Goal: Information Seeking & Learning: Learn about a topic

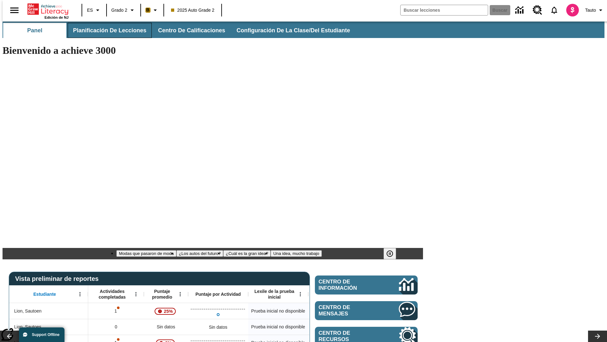
click at [106, 30] on span "Planificación de lecciones" at bounding box center [109, 30] width 73 height 7
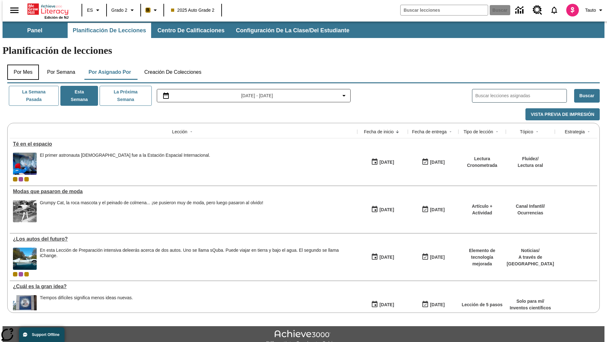
click at [21, 65] on button "Por mes" at bounding box center [23, 72] width 32 height 15
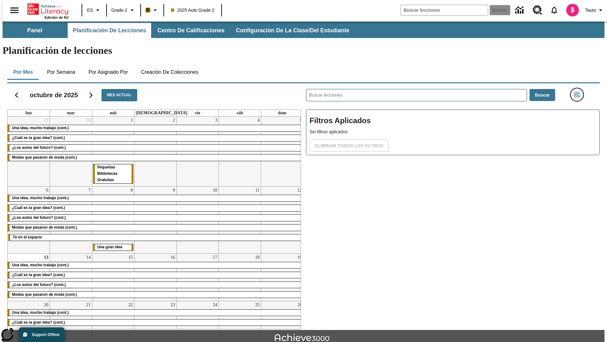
click at [579, 92] on icon "Menú lateral de filtros" at bounding box center [577, 95] width 6 height 6
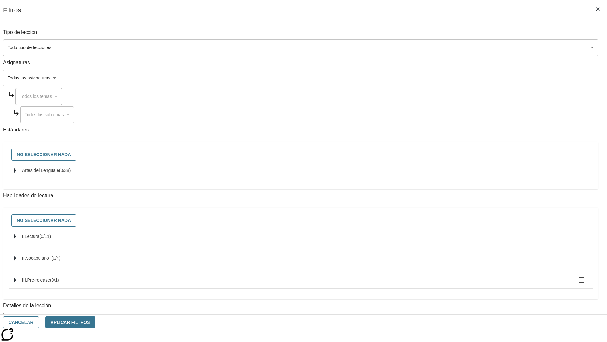
click at [451, 341] on span "La lección cuenta con los 5 pasos de la Rutina de lectoescritura" at bounding box center [296, 346] width 579 height 7
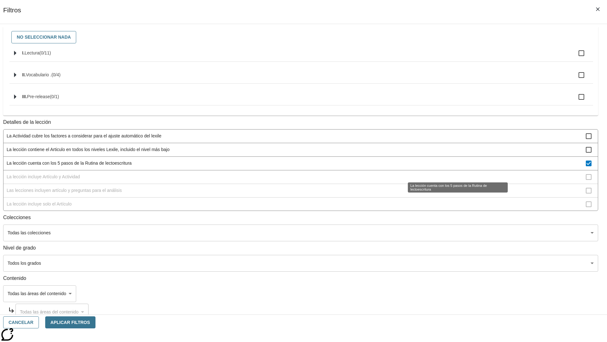
click at [451, 166] on span "La lección cuenta con los 5 pasos de la Rutina de lectoescritura" at bounding box center [296, 163] width 579 height 7
checkbox input "false"
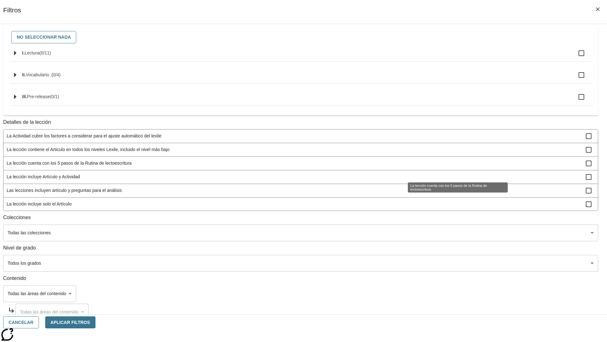
click at [451, 180] on span "La lección incluye Artículo y Actividad" at bounding box center [296, 176] width 579 height 7
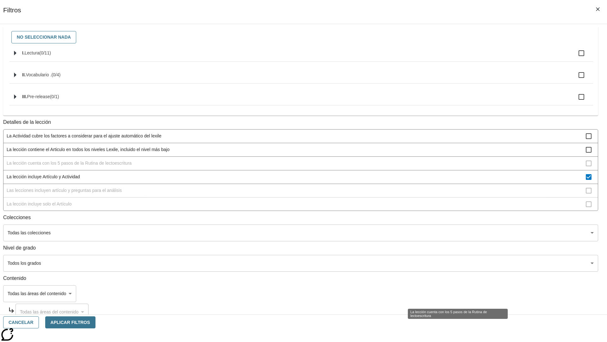
scroll to position [57, 0]
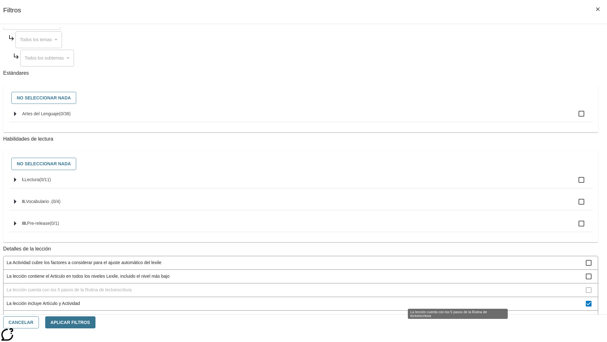
click at [451, 300] on span "La lección incluye Artículo y Actividad" at bounding box center [296, 303] width 579 height 7
checkbox input "false"
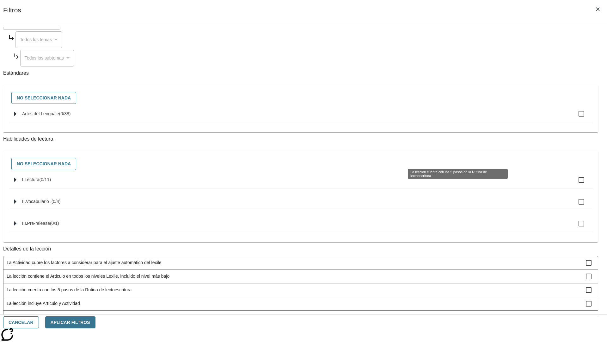
scroll to position [189, 0]
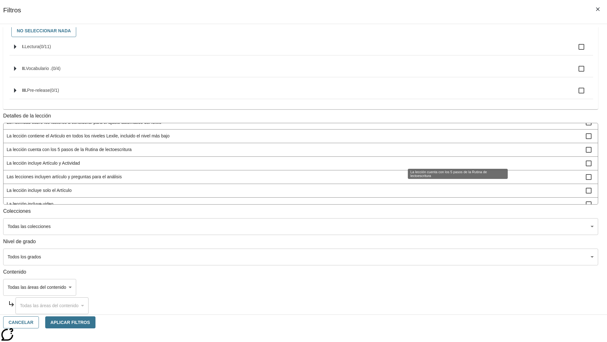
click at [451, 180] on span "Las lecciones incluyen artículo y preguntas para el análisis" at bounding box center [296, 176] width 579 height 7
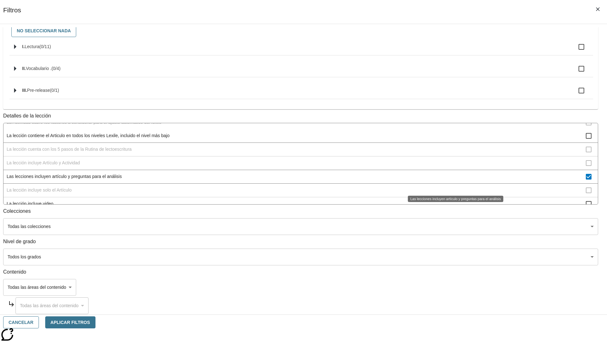
click at [451, 180] on span "Las lecciones incluyen artículo y preguntas para el análisis" at bounding box center [296, 176] width 579 height 7
checkbox input "false"
click at [451, 194] on span "La lección incluye solo el Artículo" at bounding box center [296, 190] width 579 height 7
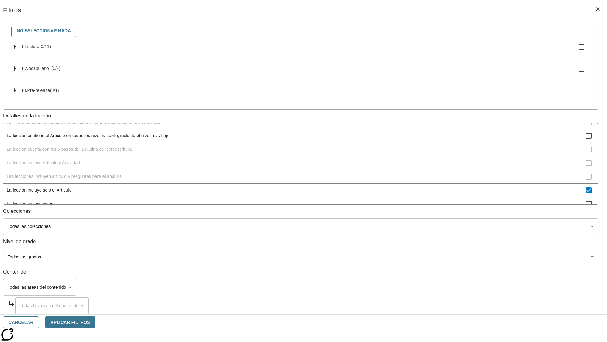
scroll to position [84, 0]
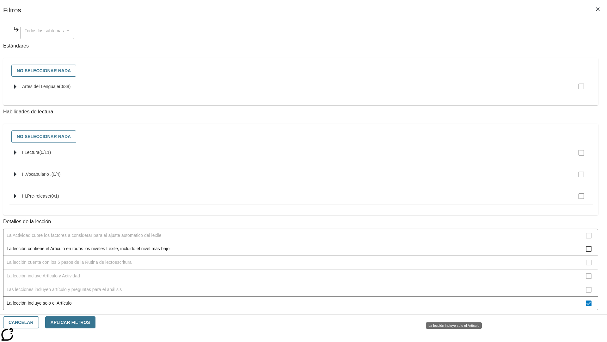
click at [451, 306] on span "La lección incluye solo el Artículo" at bounding box center [296, 302] width 579 height 7
checkbox input "false"
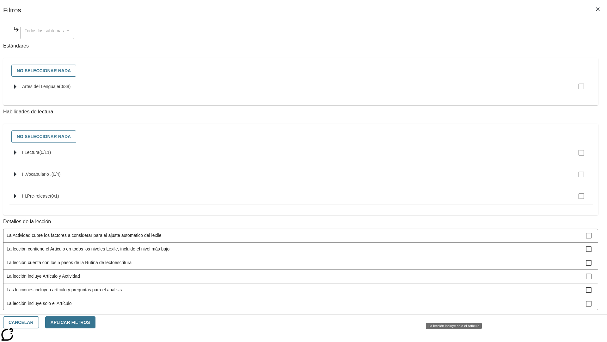
click at [451, 341] on span "La lección incluye items interactivos en la Actividad" at bounding box center [296, 344] width 579 height 7
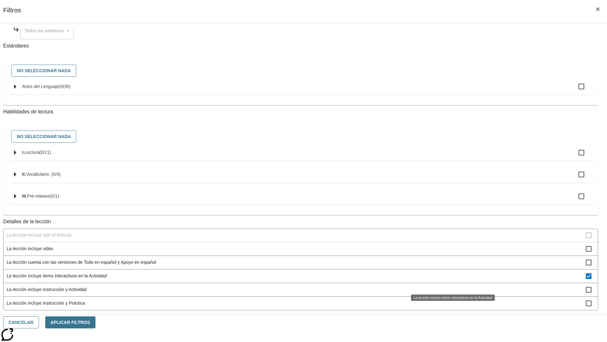
click at [451, 279] on span "La lección incluye items interactivos en la Actividad" at bounding box center [296, 275] width 579 height 7
checkbox input "false"
click at [451, 292] on span "La lección incluye Instrucción y Actividad" at bounding box center [296, 289] width 579 height 7
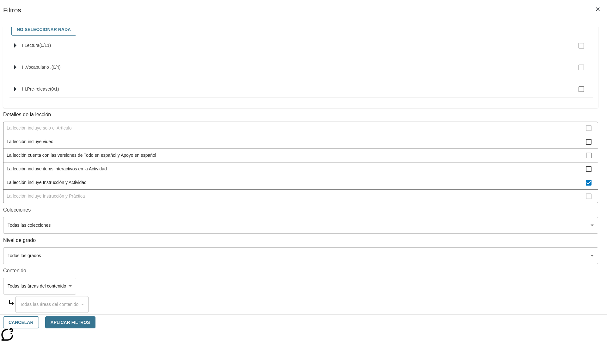
scroll to position [198, 0]
click at [451, 182] on span "La lección incluye Instrucción y Actividad" at bounding box center [296, 182] width 579 height 7
checkbox input "false"
click at [451, 199] on span "La lección incluye Instrucción y Práctica" at bounding box center [296, 196] width 579 height 7
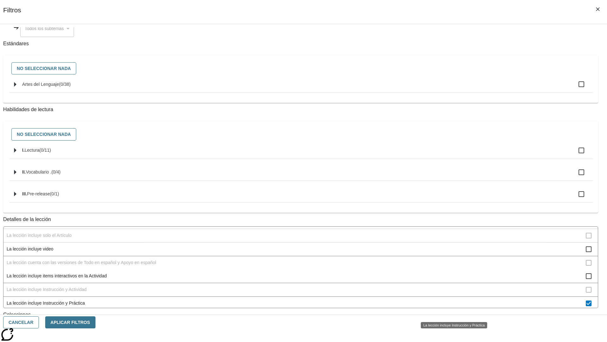
click at [451, 306] on span "La lección incluye Instrucción y Práctica" at bounding box center [296, 302] width 579 height 7
checkbox input "false"
click at [451, 170] on span "La Actividad cubre los factores a considerar para el ajuste automático del lexi…" at bounding box center [296, 167] width 579 height 7
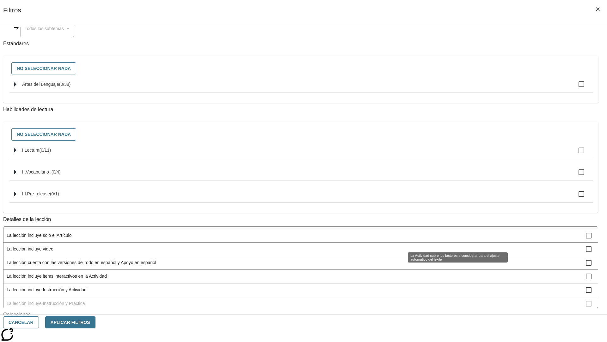
scroll to position [0, 0]
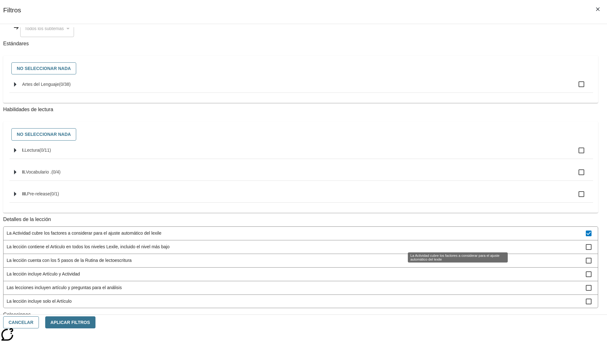
click at [451, 236] on span "La Actividad cubre los factores a considerar para el ajuste automático del lexi…" at bounding box center [296, 233] width 579 height 7
checkbox input "false"
click at [451, 250] on span "La lección contiene el Articulo en todos los niveles Lexile, incluido el nivel …" at bounding box center [296, 246] width 579 height 7
checkbox input "true"
